Goal: Find specific page/section: Find specific page/section

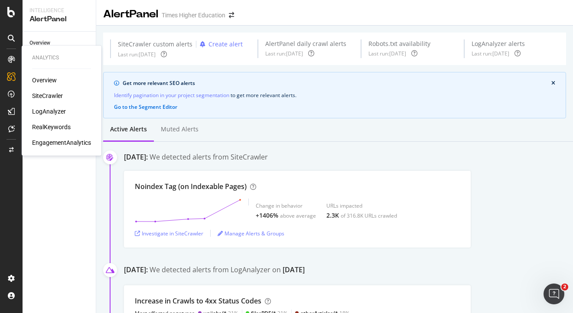
click at [42, 96] on div "SiteCrawler" at bounding box center [47, 95] width 31 height 9
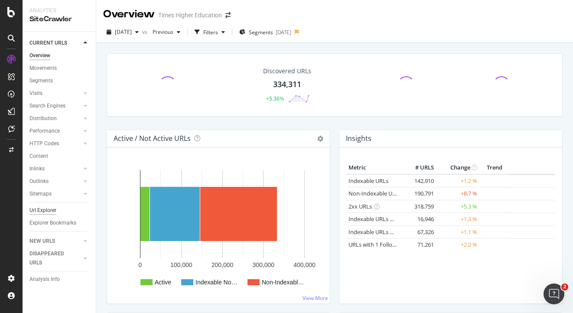
click at [42, 212] on div "Url Explorer" at bounding box center [42, 210] width 27 height 9
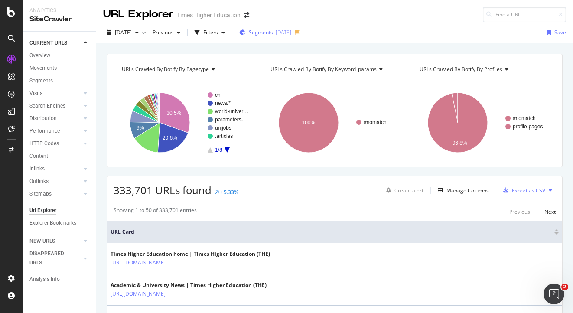
click at [273, 33] on span "Segments" at bounding box center [261, 32] width 24 height 7
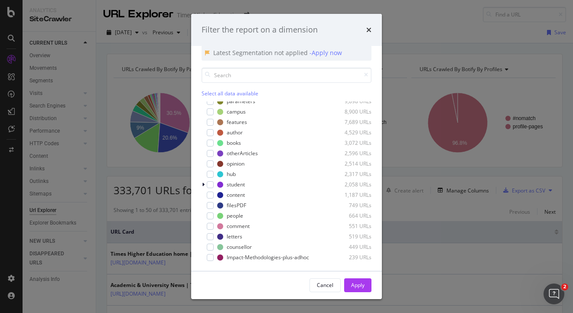
scroll to position [35, 0]
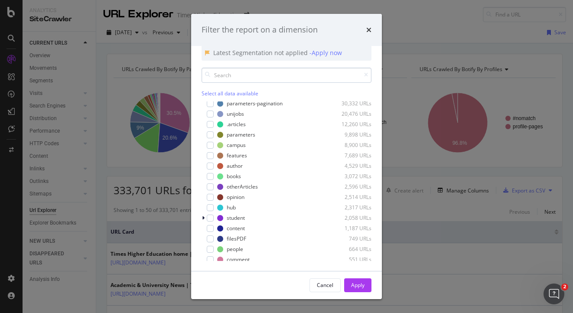
click at [225, 75] on input "modal" at bounding box center [287, 75] width 170 height 15
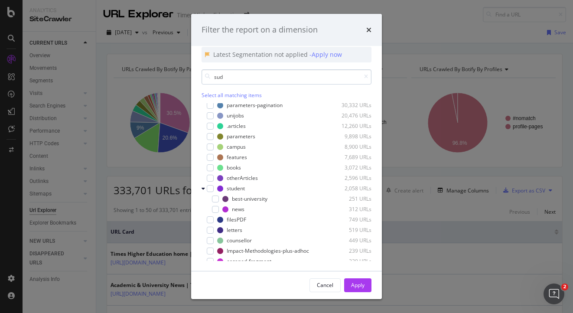
scroll to position [0, 0]
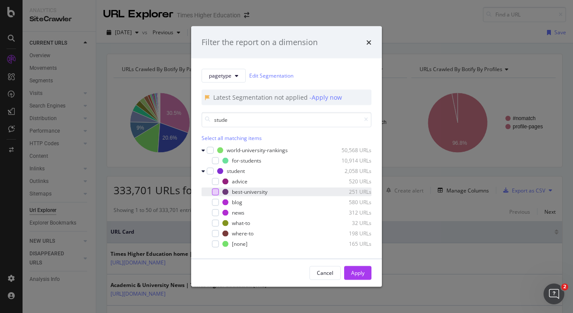
type input "stude"
click at [217, 190] on div "modal" at bounding box center [215, 191] width 7 height 7
click at [351, 272] on div "Apply" at bounding box center [357, 272] width 13 height 7
